Goal: Check status: Check status

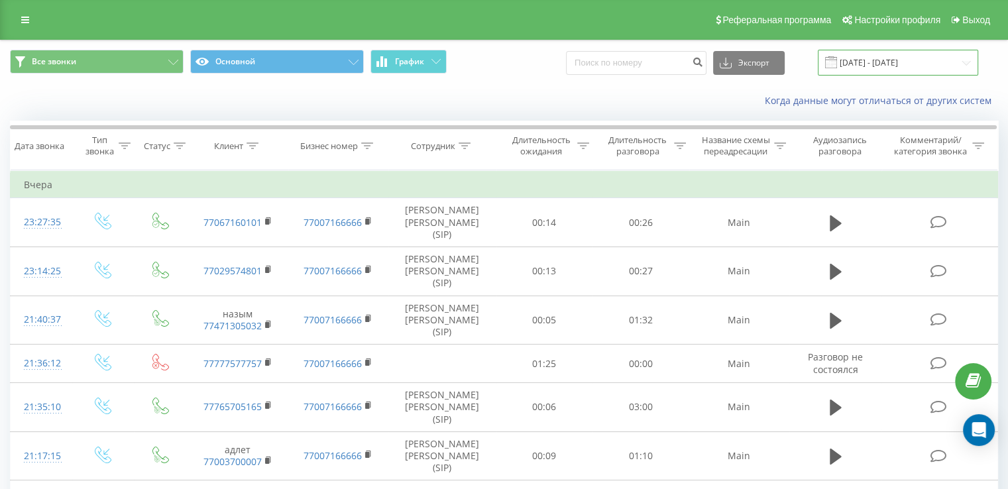
click at [915, 69] on input "19.07.2025 - 19.08.2025" at bounding box center [898, 63] width 160 height 26
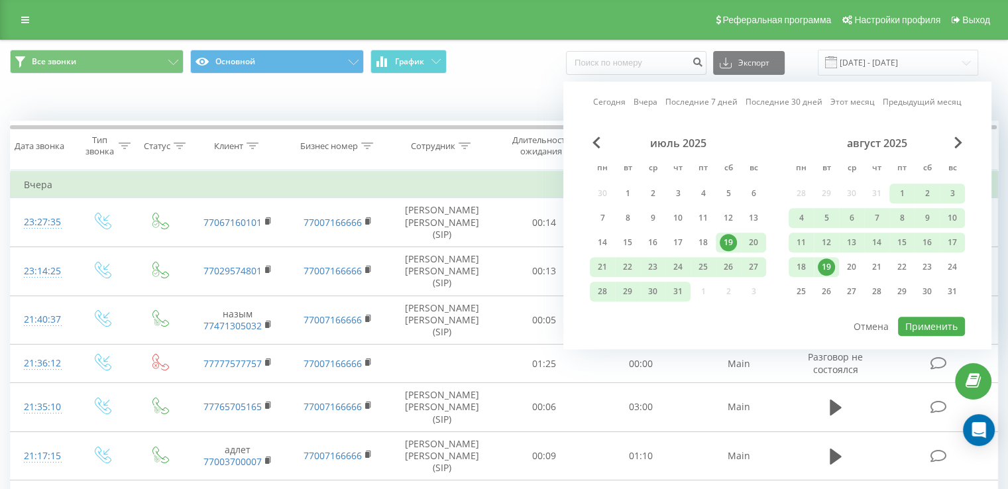
click at [626, 103] on link "Сегодня" at bounding box center [609, 102] width 32 height 13
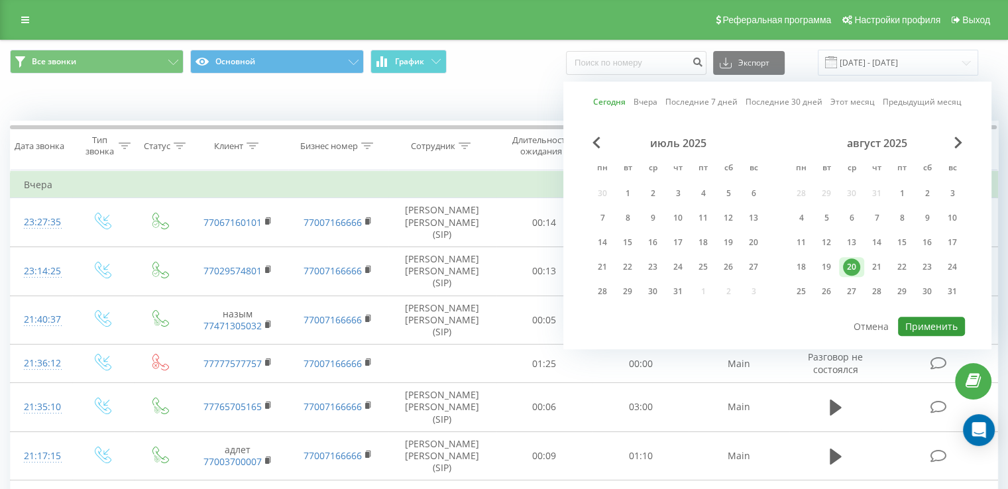
click at [923, 319] on button "Применить" at bounding box center [931, 326] width 67 height 19
type input "20.08.2025 - 20.08.2025"
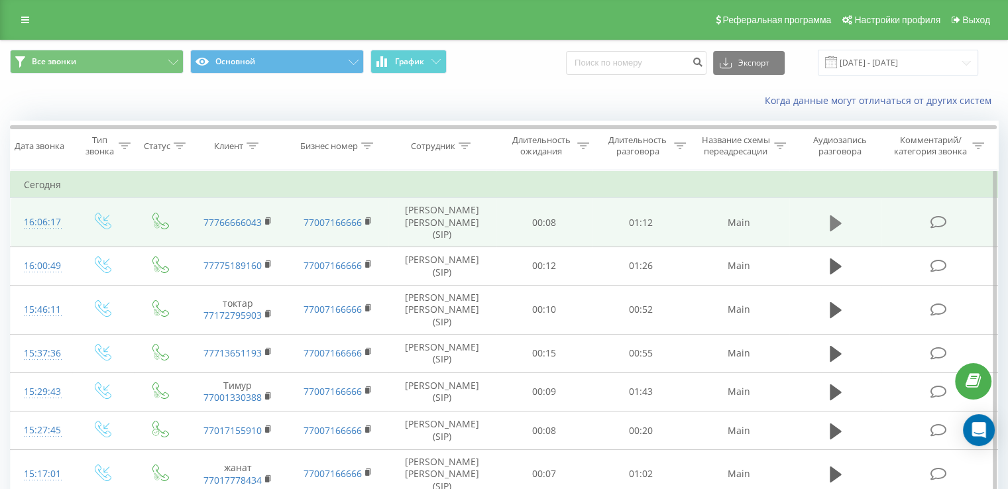
click at [832, 221] on icon at bounding box center [836, 223] width 12 height 16
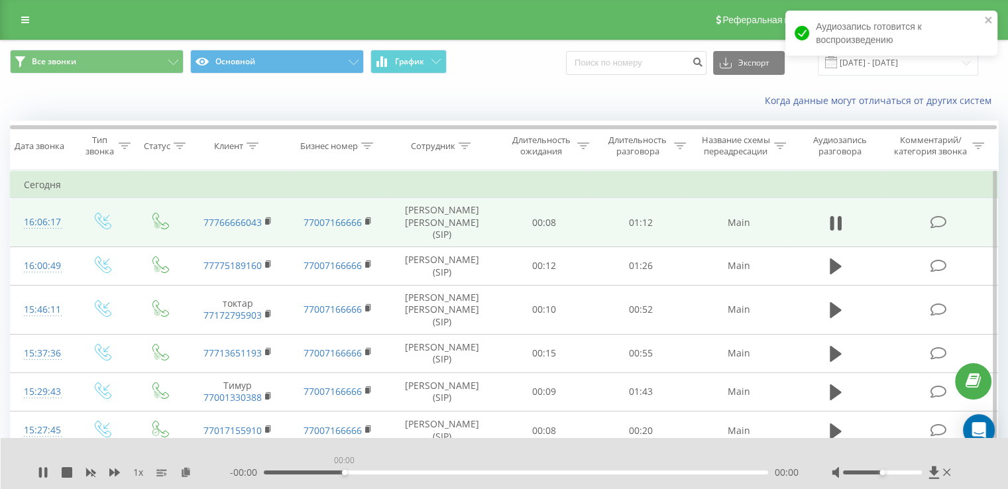
click at [343, 471] on div "00:00" at bounding box center [516, 473] width 504 height 4
click at [384, 471] on div "00:00" at bounding box center [516, 473] width 504 height 4
